Goal: Task Accomplishment & Management: Manage account settings

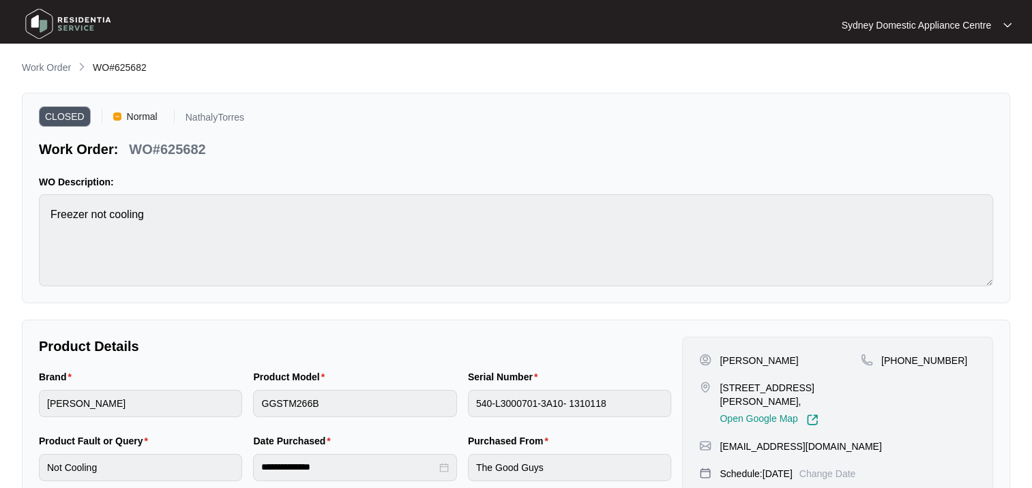
scroll to position [312, 0]
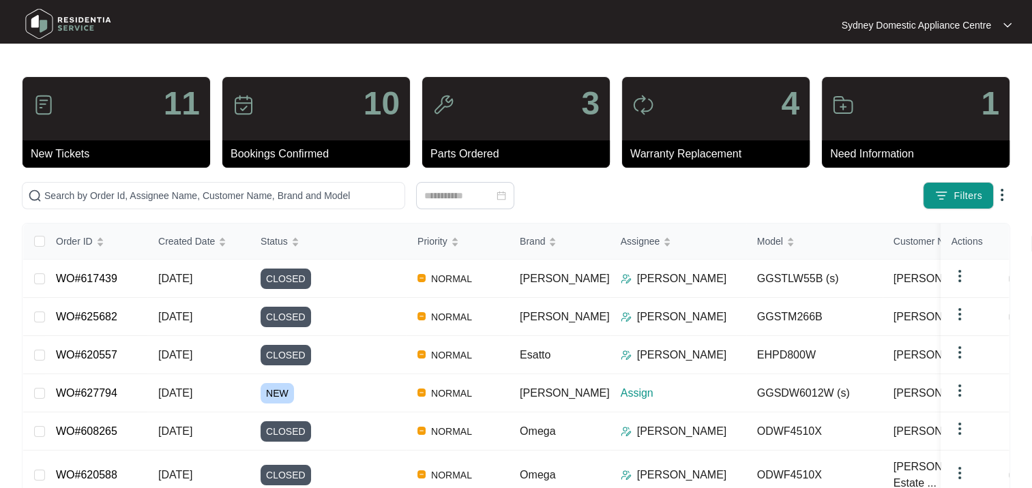
click at [134, 205] on span at bounding box center [213, 195] width 383 height 27
paste input "627794"
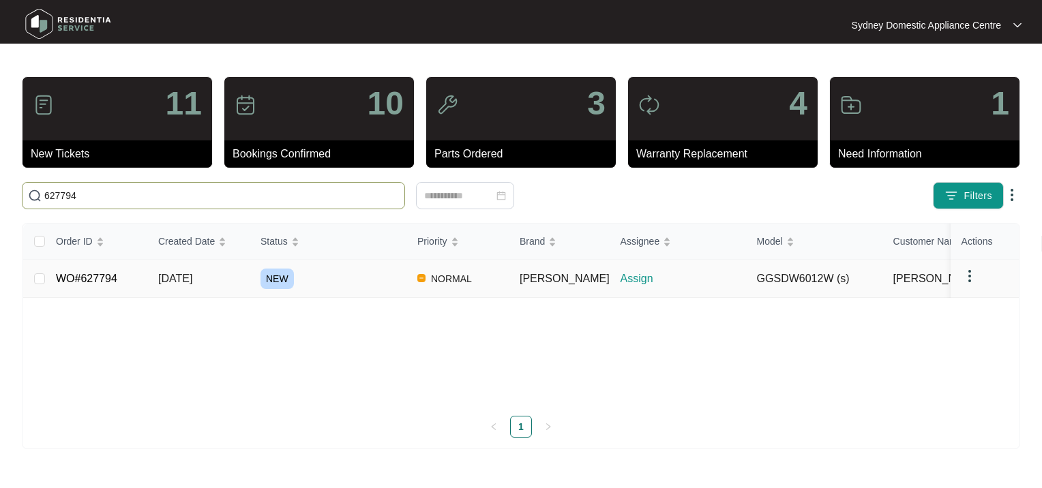
type input "627794"
click at [346, 287] on div "NEW" at bounding box center [333, 279] width 146 height 20
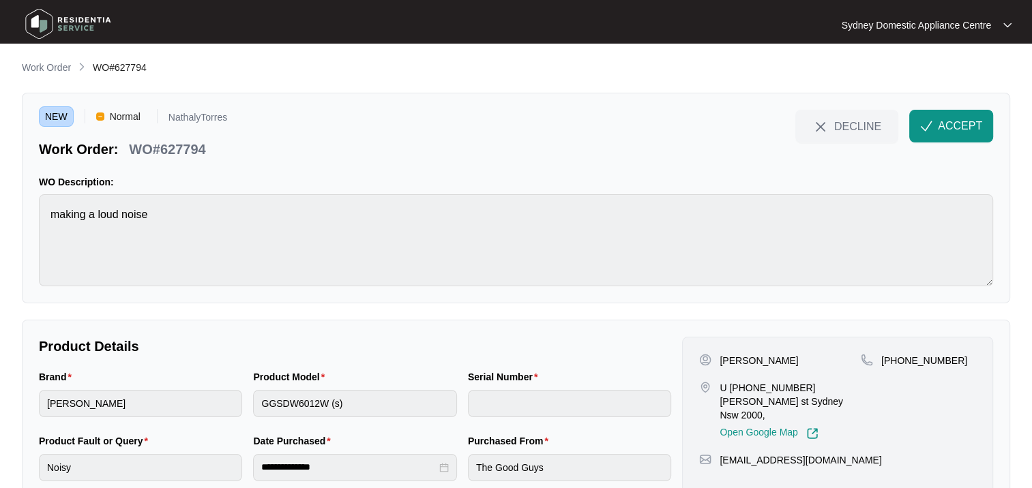
click at [955, 125] on span "ACCEPT" at bounding box center [959, 126] width 44 height 16
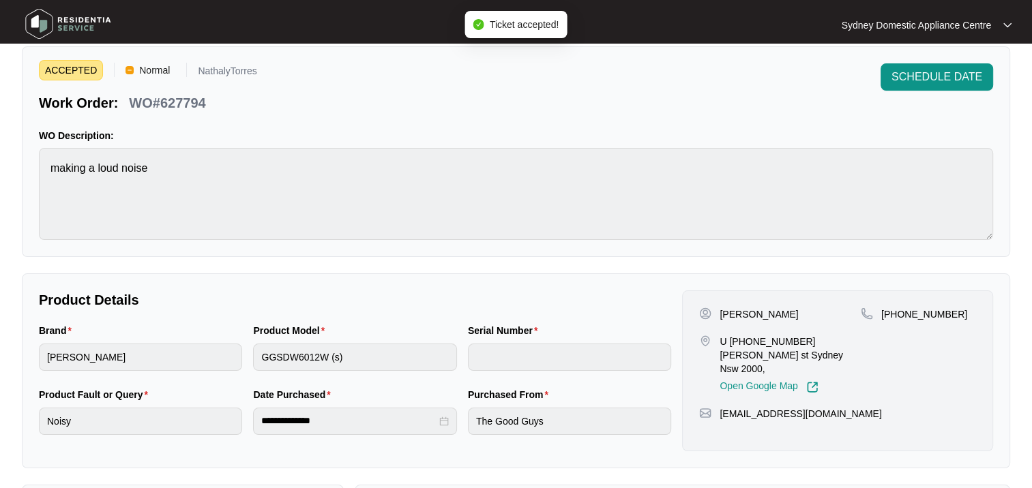
scroll to position [68, 0]
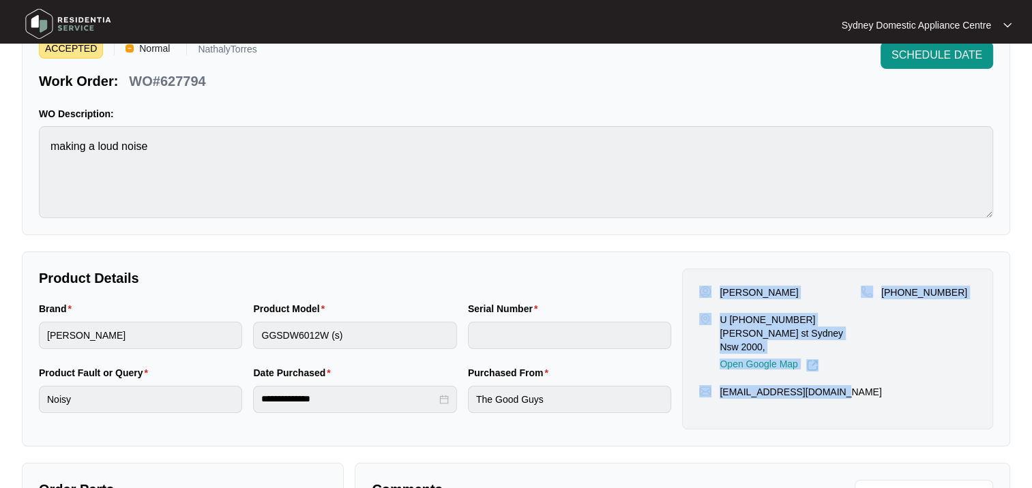
drag, startPoint x: 870, startPoint y: 376, endPoint x: 696, endPoint y: 280, distance: 198.7
click at [696, 280] on div "[PERSON_NAME] U 220 569-[STREET_ADDRESS][PERSON_NAME], Open Google Map [PHONE_N…" at bounding box center [837, 349] width 311 height 161
copy div "[PERSON_NAME] U 220 569-[STREET_ADDRESS][PERSON_NAME], Open Google Map [PHONE_N…"
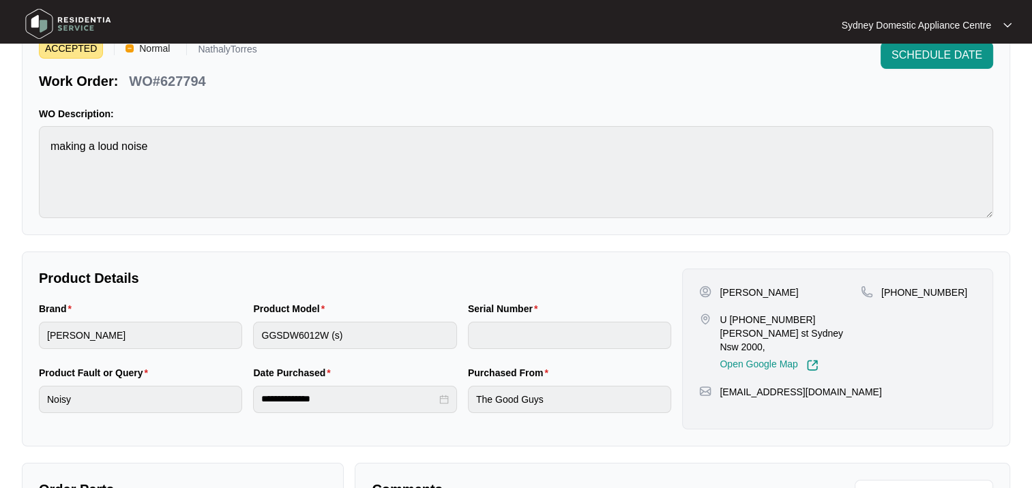
click at [0, 142] on html "**********" at bounding box center [516, 320] width 1032 height 776
drag, startPoint x: 213, startPoint y: 93, endPoint x: 123, endPoint y: 79, distance: 91.0
click at [123, 79] on div "ACCEPTED Normal NathalyTorres Work Order: WO#627794 SCHEDULE DATE WO Descriptio…" at bounding box center [516, 130] width 988 height 211
copy div "WO#627794 SCHEDULE DATE WO Description:"
click at [196, 335] on div "Brand [PERSON_NAME] Product Model GGSDW6012W (s) Serial Number" at bounding box center [354, 333] width 643 height 64
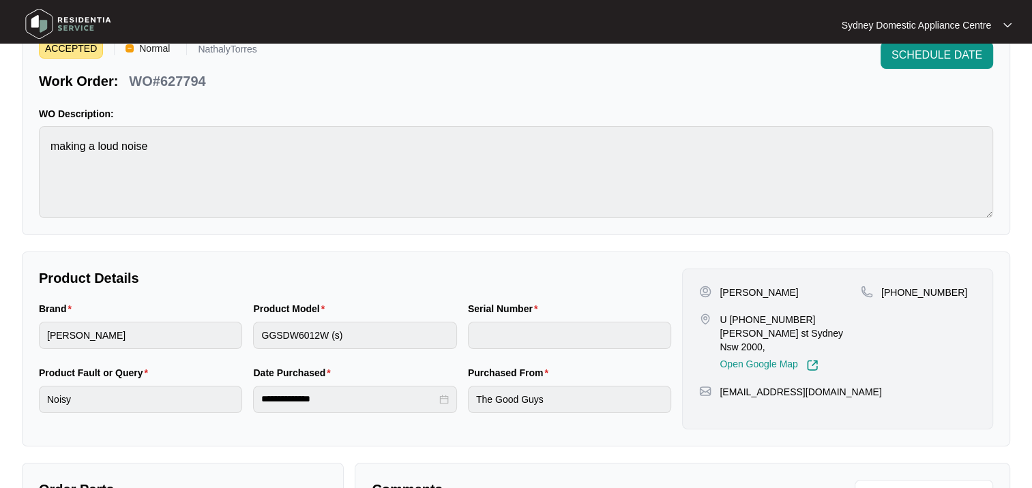
click at [187, 398] on div "**********" at bounding box center [354, 397] width 643 height 64
click at [205, 337] on div "Brand [PERSON_NAME] Product Model GGSDW6012W (s) Serial Number" at bounding box center [354, 333] width 643 height 64
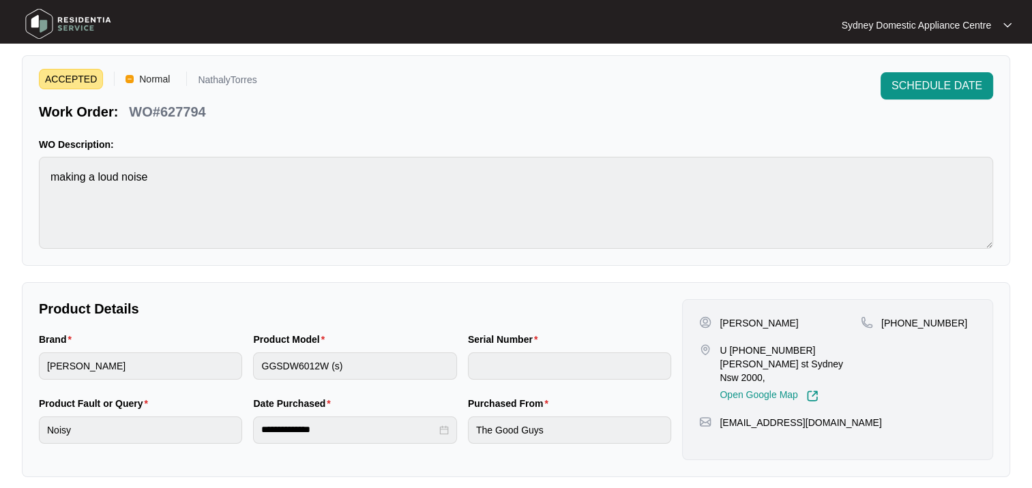
scroll to position [0, 0]
